Goal: Task Accomplishment & Management: Use online tool/utility

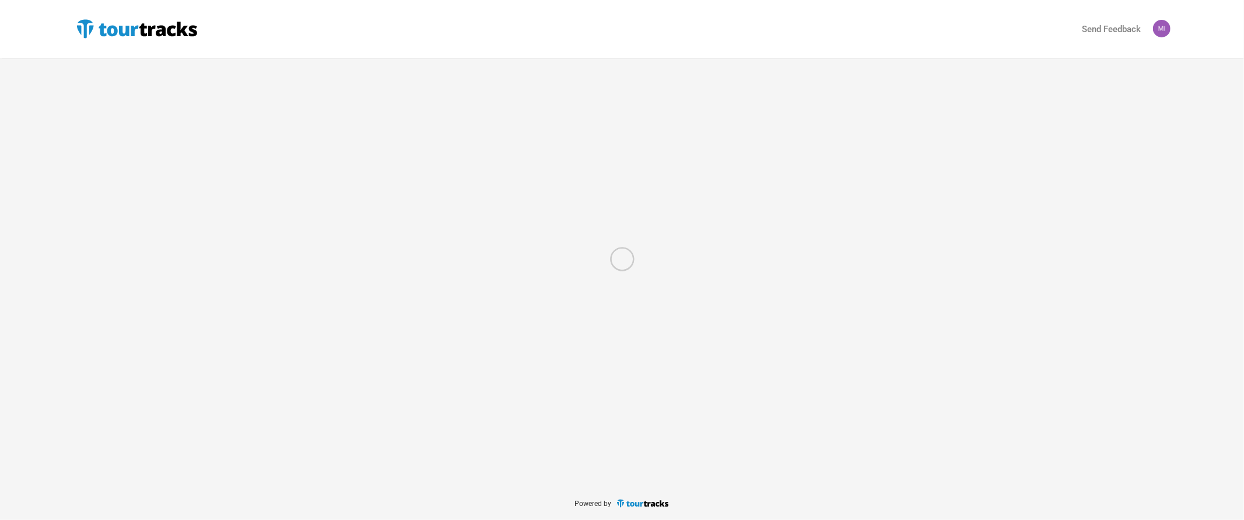
click at [0, 519] on nordpass-portal at bounding box center [0, 520] width 0 height 0
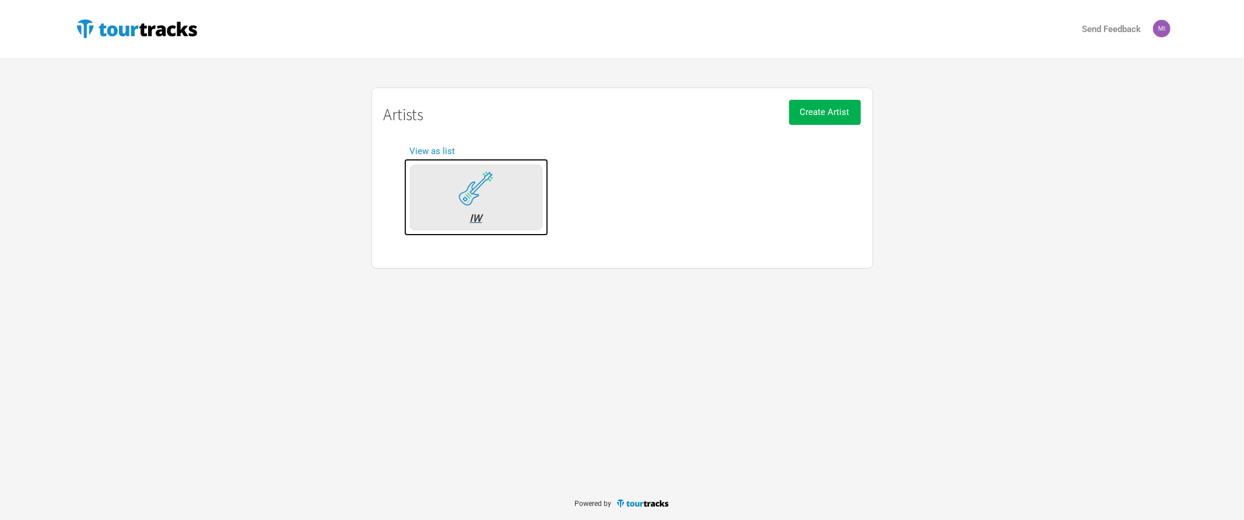
click at [450, 189] on div "IW" at bounding box center [476, 197] width 132 height 65
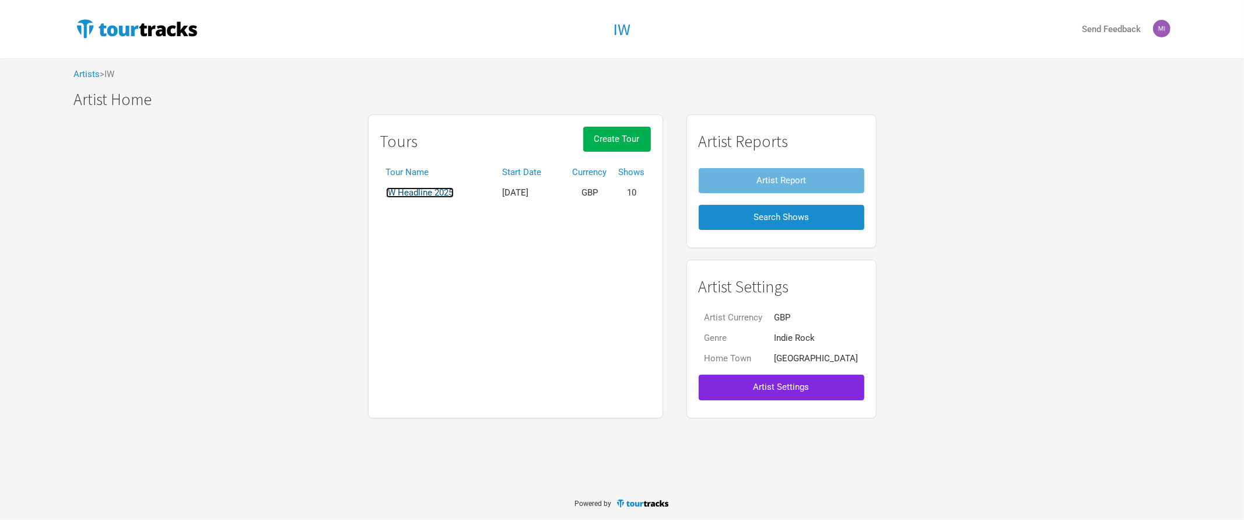
click at [429, 187] on link "IW Headline 2025" at bounding box center [420, 192] width 68 height 11
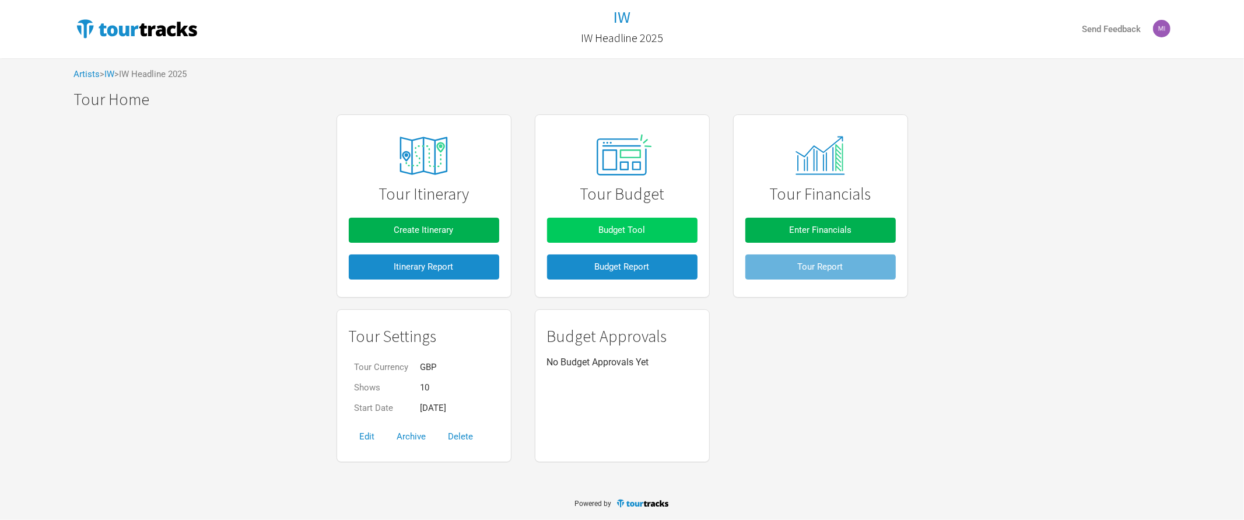
click at [599, 226] on span "Budget Tool" at bounding box center [622, 230] width 47 height 11
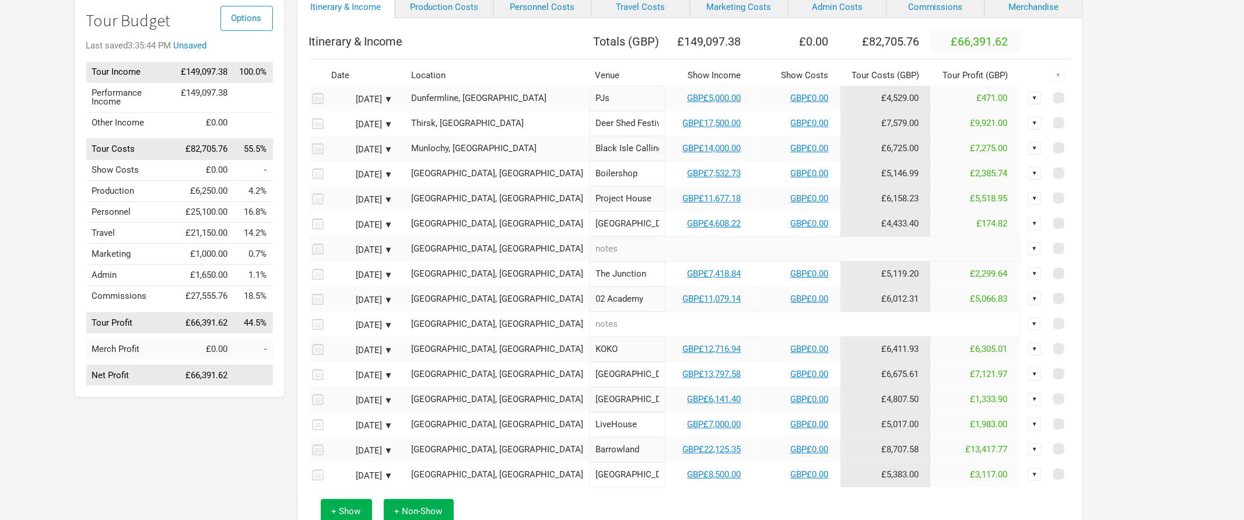
scroll to position [102, 0]
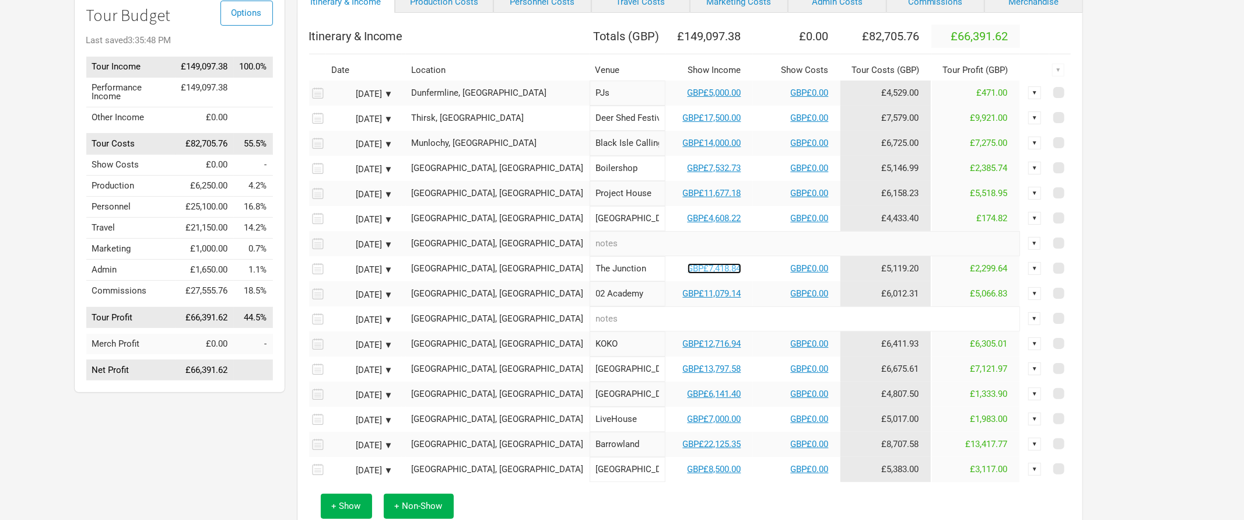
click at [688, 268] on link "GBP£7,418.84" at bounding box center [715, 268] width 54 height 11
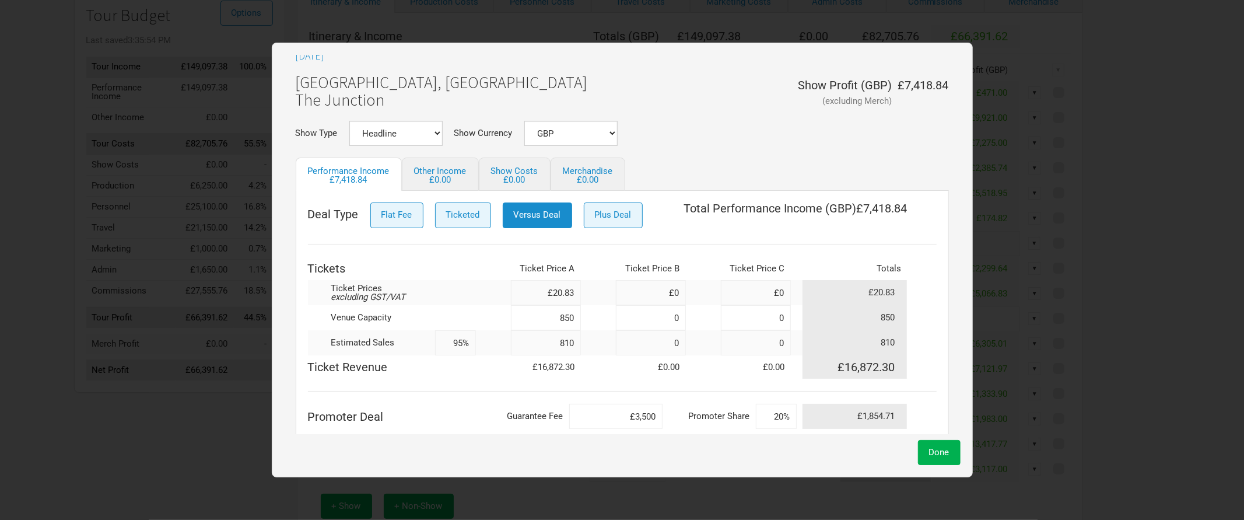
scroll to position [15, 0]
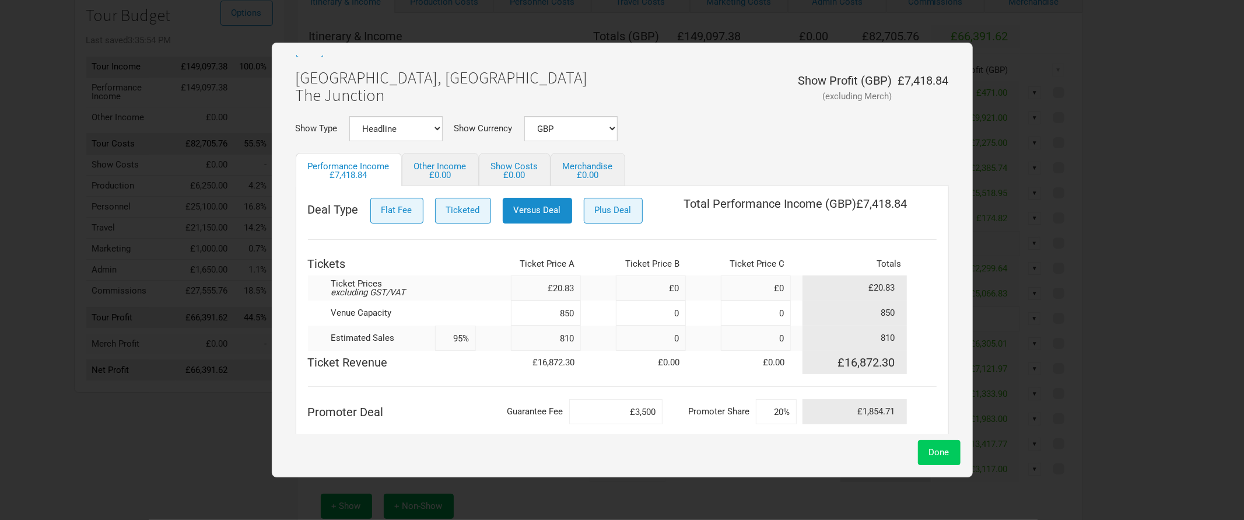
click at [926, 456] on button "Done" at bounding box center [939, 452] width 43 height 25
